Goal: Find specific page/section: Find specific page/section

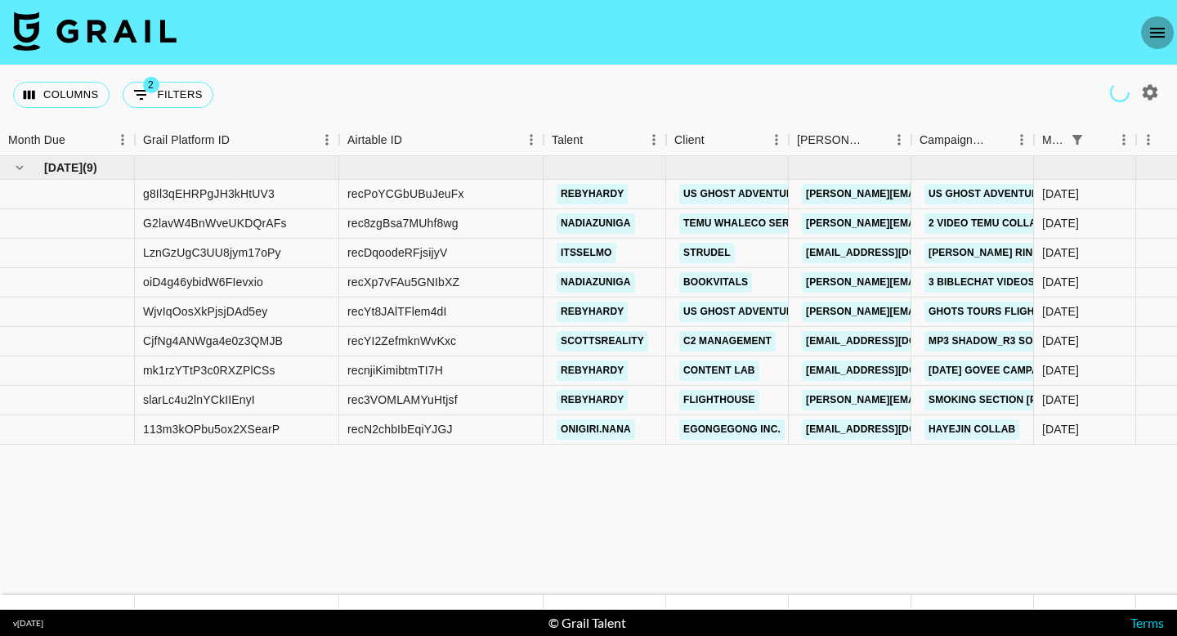
click at [1160, 28] on icon "open drawer" at bounding box center [1157, 33] width 15 height 10
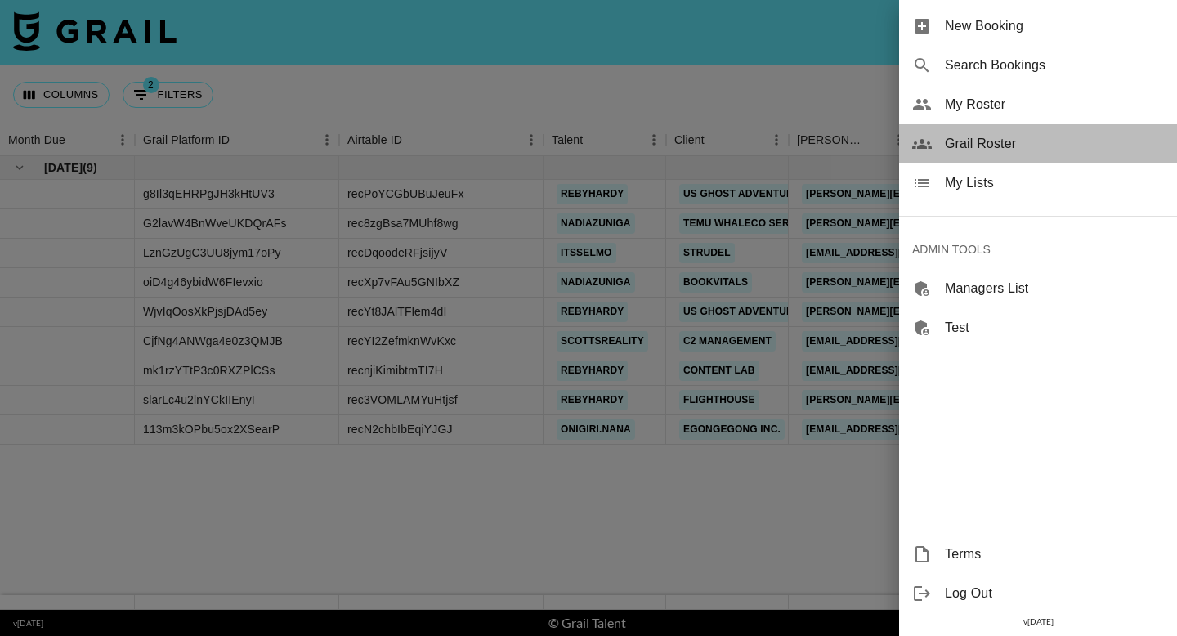
click at [983, 141] on span "Grail Roster" at bounding box center [1054, 144] width 219 height 20
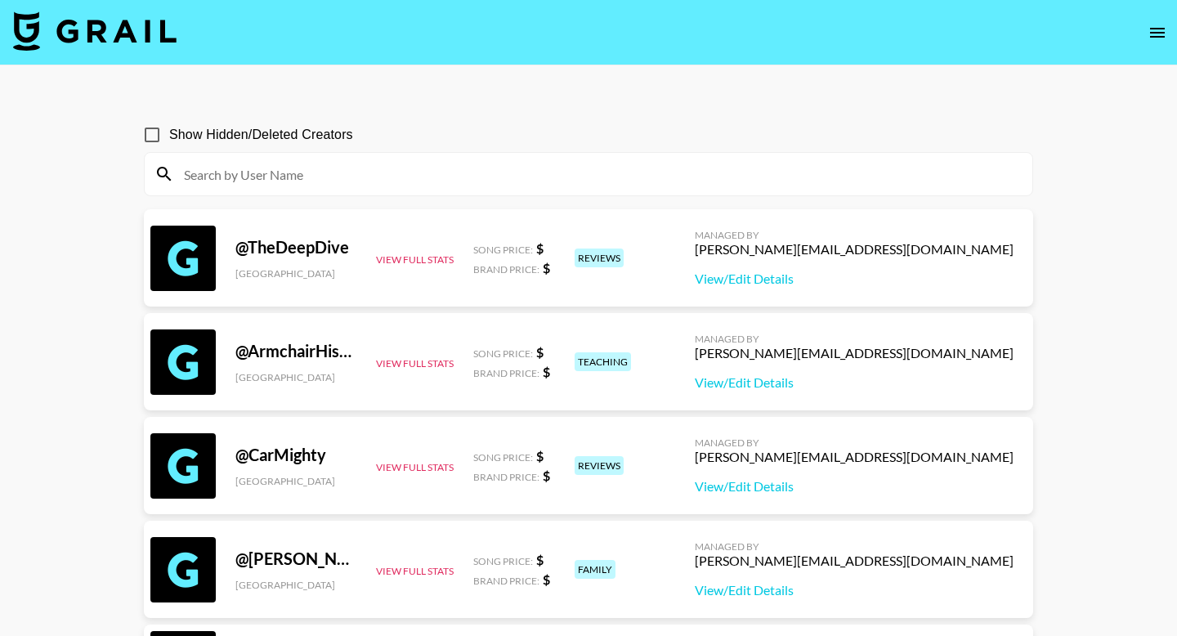
click at [812, 179] on input at bounding box center [598, 174] width 849 height 26
click at [226, 178] on input "noemis" at bounding box center [598, 174] width 849 height 26
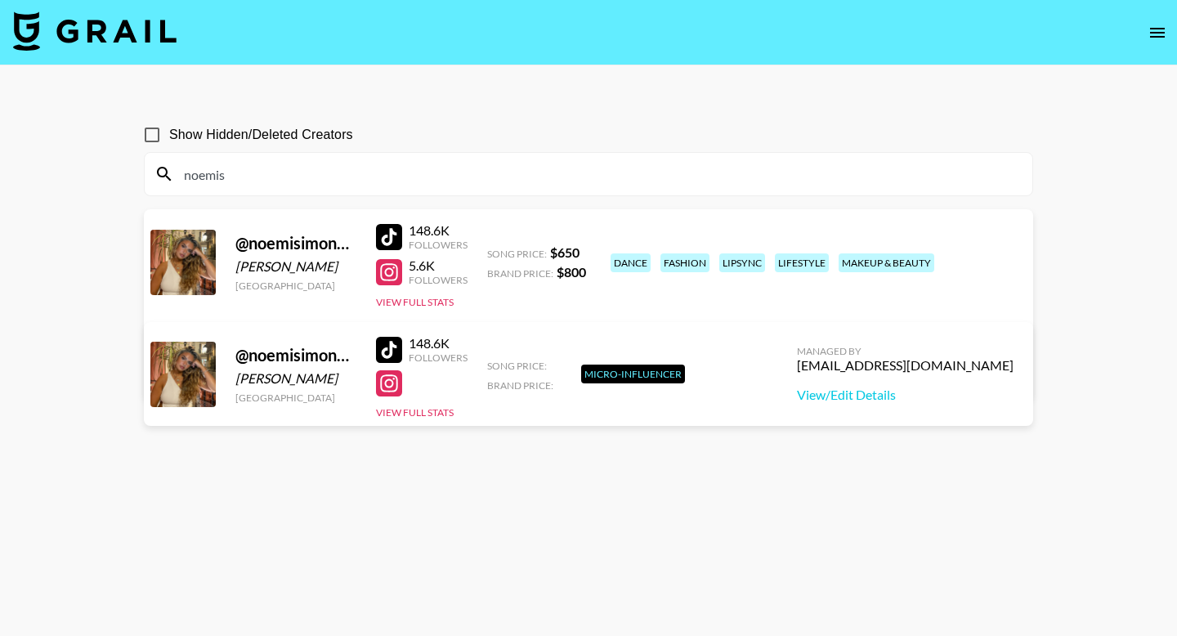
drag, startPoint x: 1018, startPoint y: 258, endPoint x: 847, endPoint y: 258, distance: 170.9
click at [505, 309] on div "Managed By [PERSON_NAME][EMAIL_ADDRESS][DOMAIN_NAME] View/Edit Details" at bounding box center [332, 351] width 345 height 84
copy div "[PERSON_NAME][EMAIL_ADDRESS][DOMAIN_NAME]"
click at [363, 177] on input "noemis" at bounding box center [598, 174] width 849 height 26
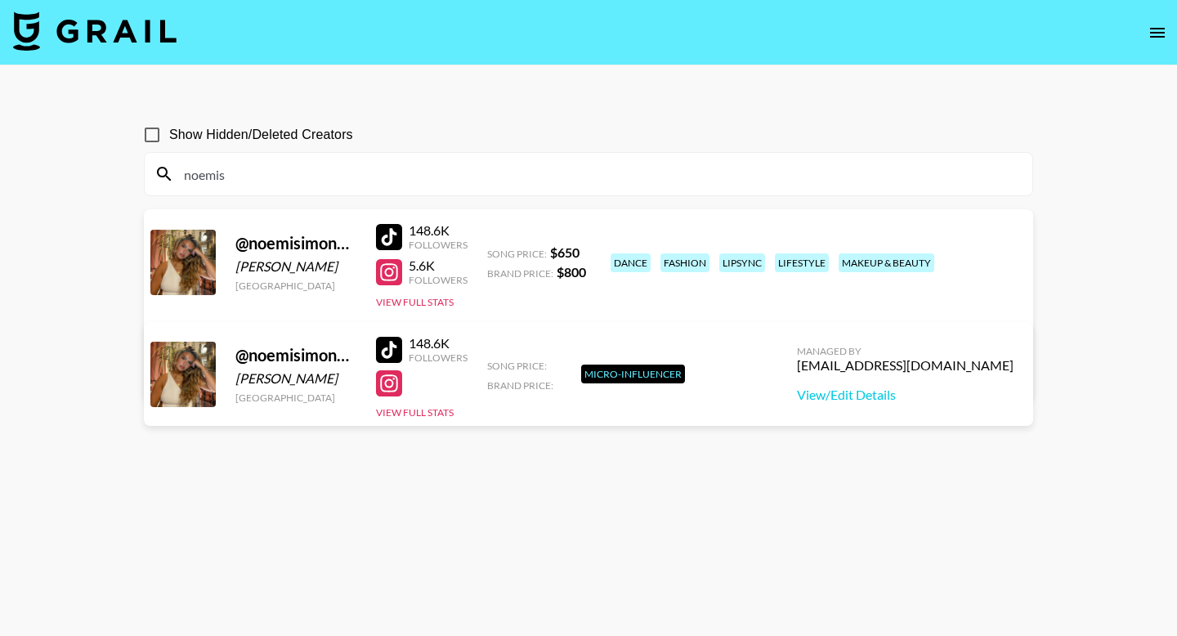
click at [363, 177] on input "noemis" at bounding box center [598, 174] width 849 height 26
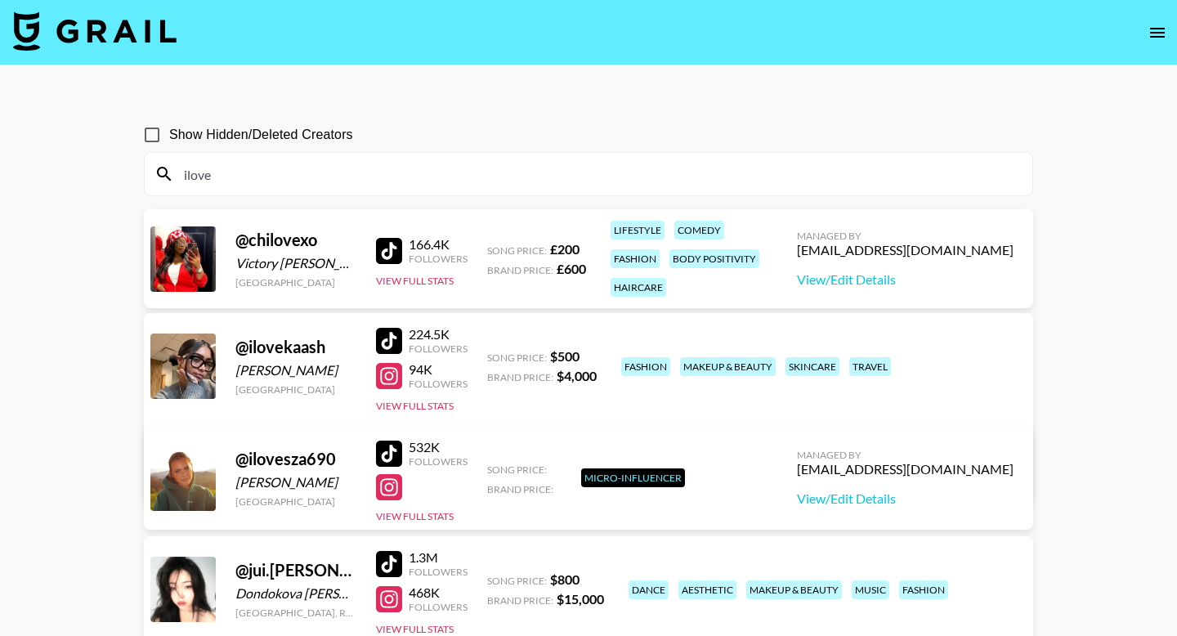
click at [384, 169] on input "ilove" at bounding box center [598, 174] width 849 height 26
paste input "leah_wideman"
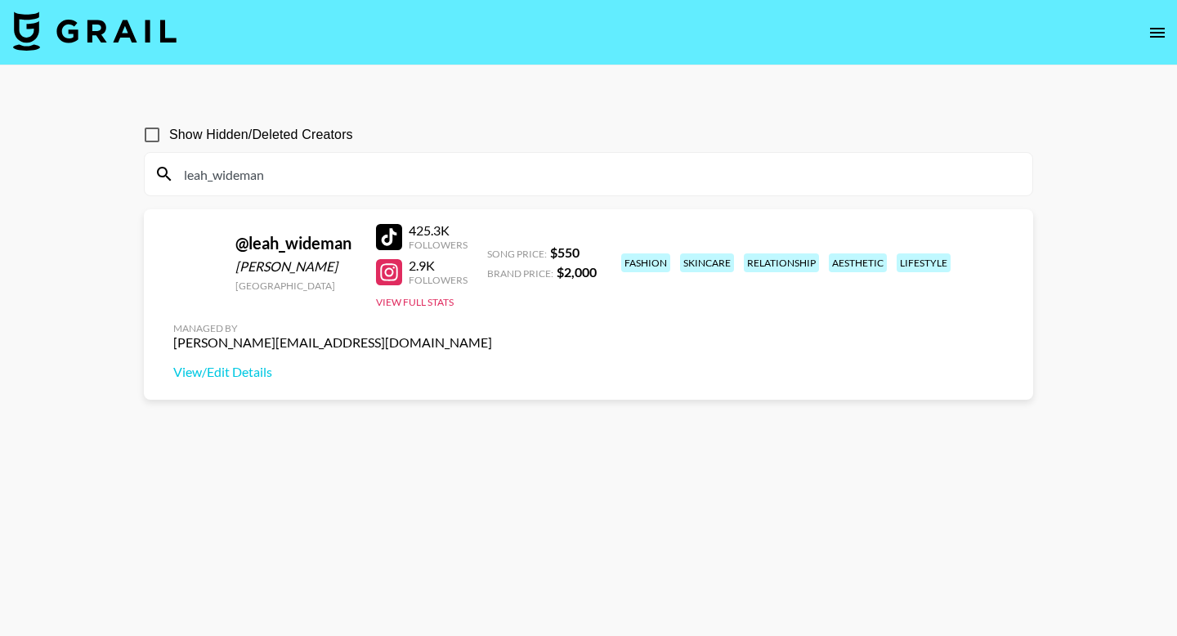
type input "leah_wideman"
